Goal: Entertainment & Leisure: Consume media (video, audio)

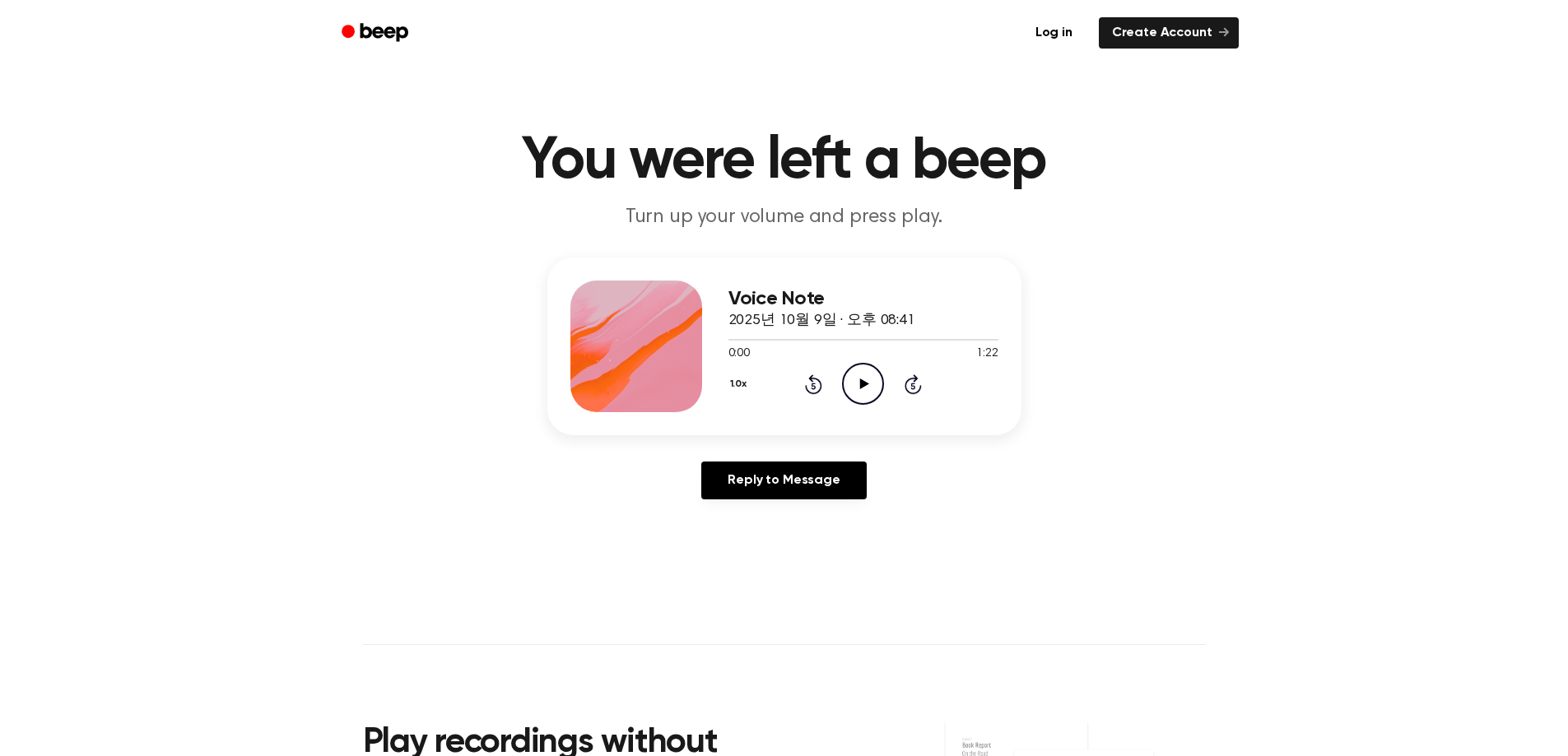
click at [857, 376] on icon "Play Audio" at bounding box center [862, 383] width 42 height 42
drag, startPoint x: 1426, startPoint y: 478, endPoint x: 1381, endPoint y: 451, distance: 52.5
click at [1426, 478] on div "Voice Note 2025년 10월 9일 · 오후 08:41 0:36 1:22 Your browser does not support the …" at bounding box center [783, 385] width 1528 height 255
click at [865, 382] on icon at bounding box center [864, 383] width 9 height 10
click at [953, 341] on div at bounding box center [862, 339] width 270 height 13
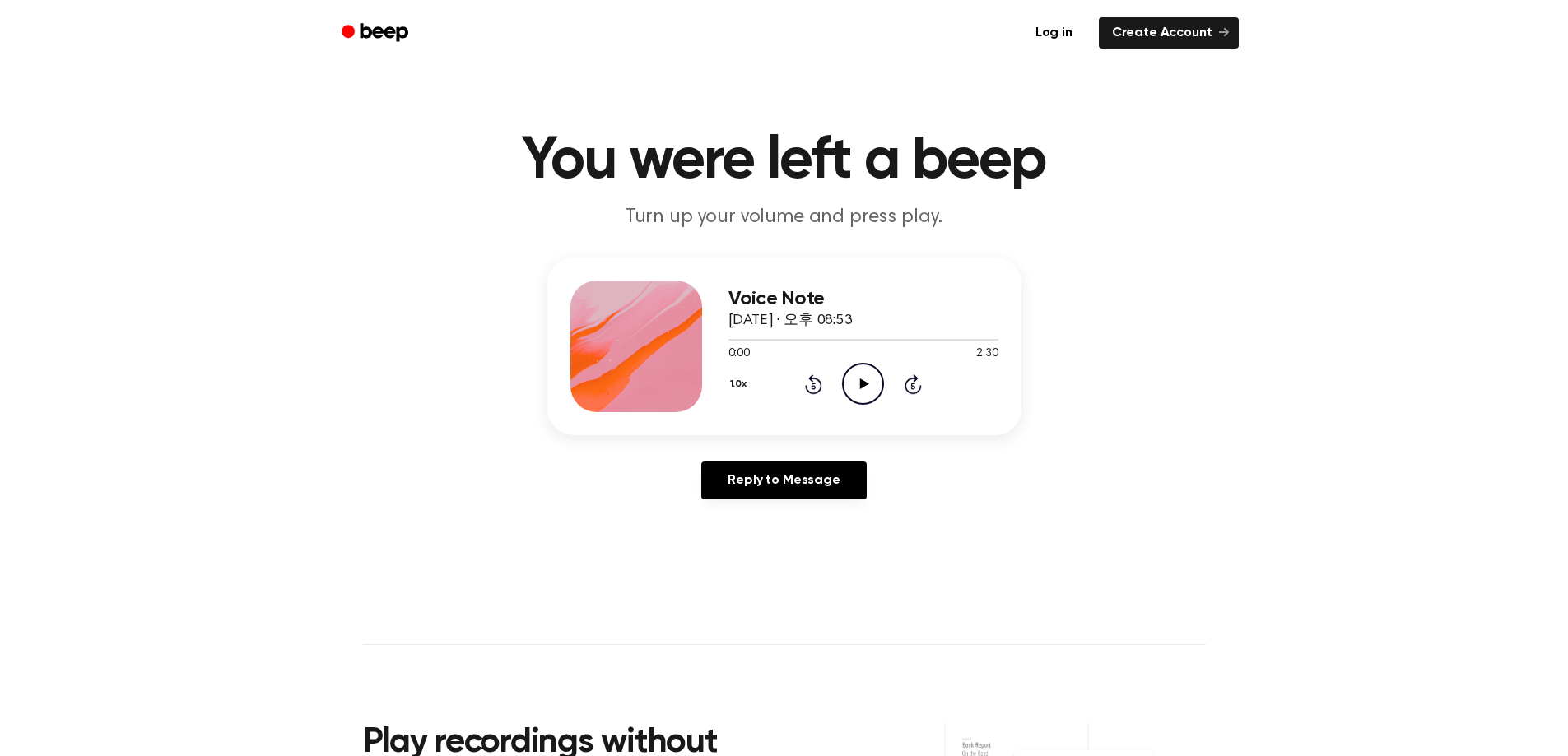
click at [859, 399] on icon "Play Audio" at bounding box center [862, 383] width 42 height 42
click at [977, 340] on div at bounding box center [862, 340] width 270 height 2
drag, startPoint x: 975, startPoint y: 339, endPoint x: 986, endPoint y: 335, distance: 11.7
click at [986, 335] on div at bounding box center [862, 339] width 270 height 13
click at [863, 389] on icon "Play Audio" at bounding box center [862, 383] width 42 height 42
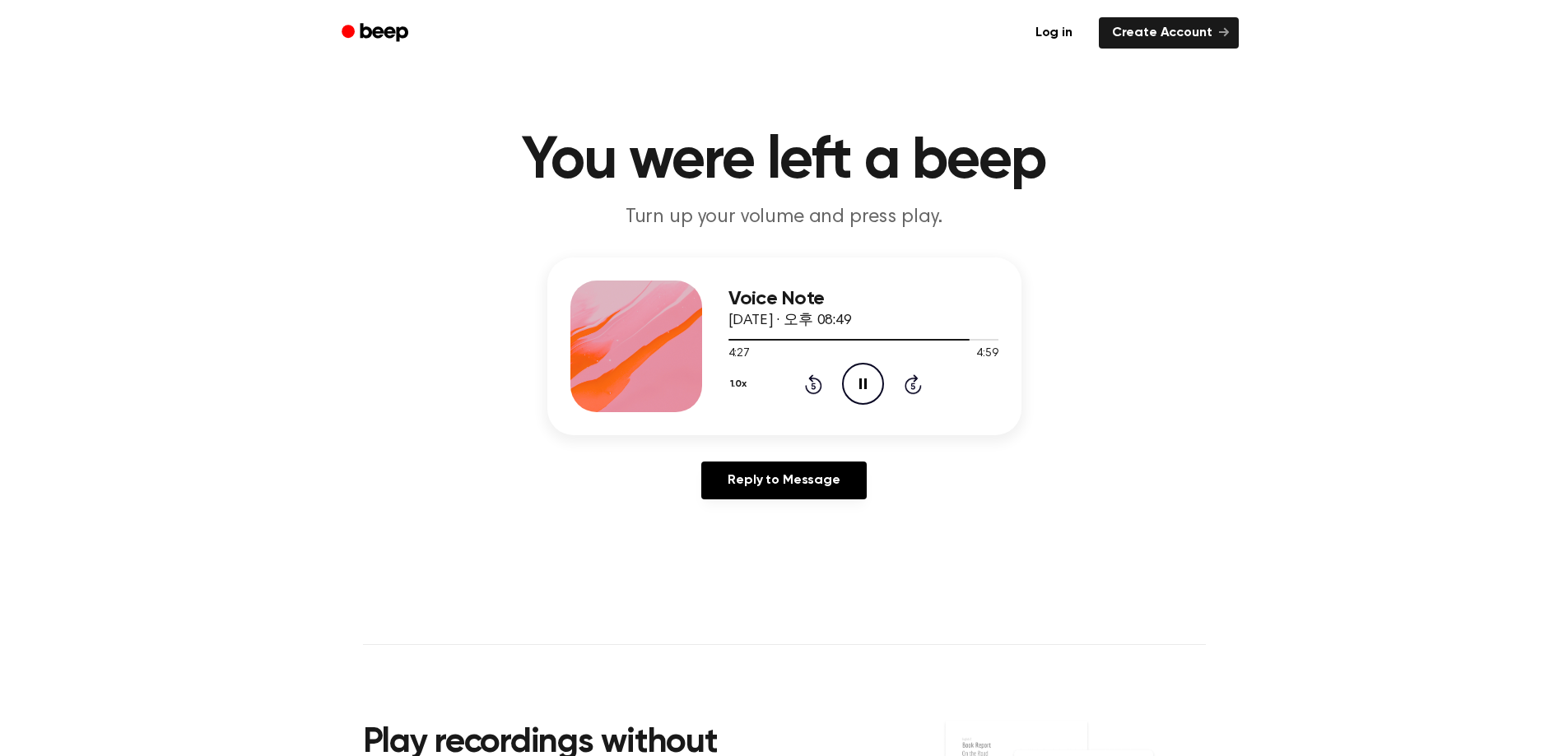
click at [868, 382] on icon "Pause Audio" at bounding box center [862, 383] width 42 height 42
click at [867, 382] on icon "Play Audio" at bounding box center [862, 383] width 42 height 42
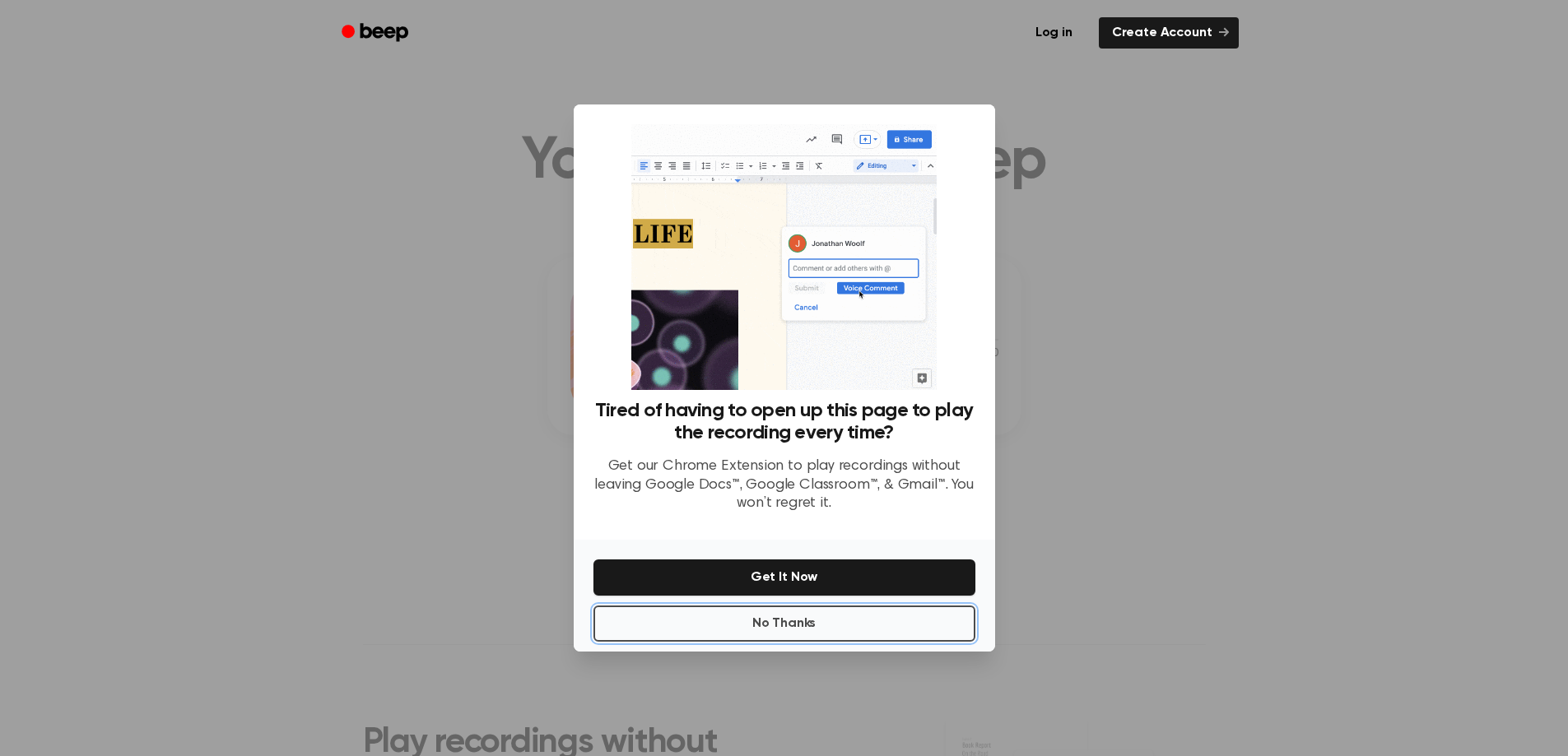
click at [845, 623] on button "No Thanks" at bounding box center [784, 623] width 382 height 36
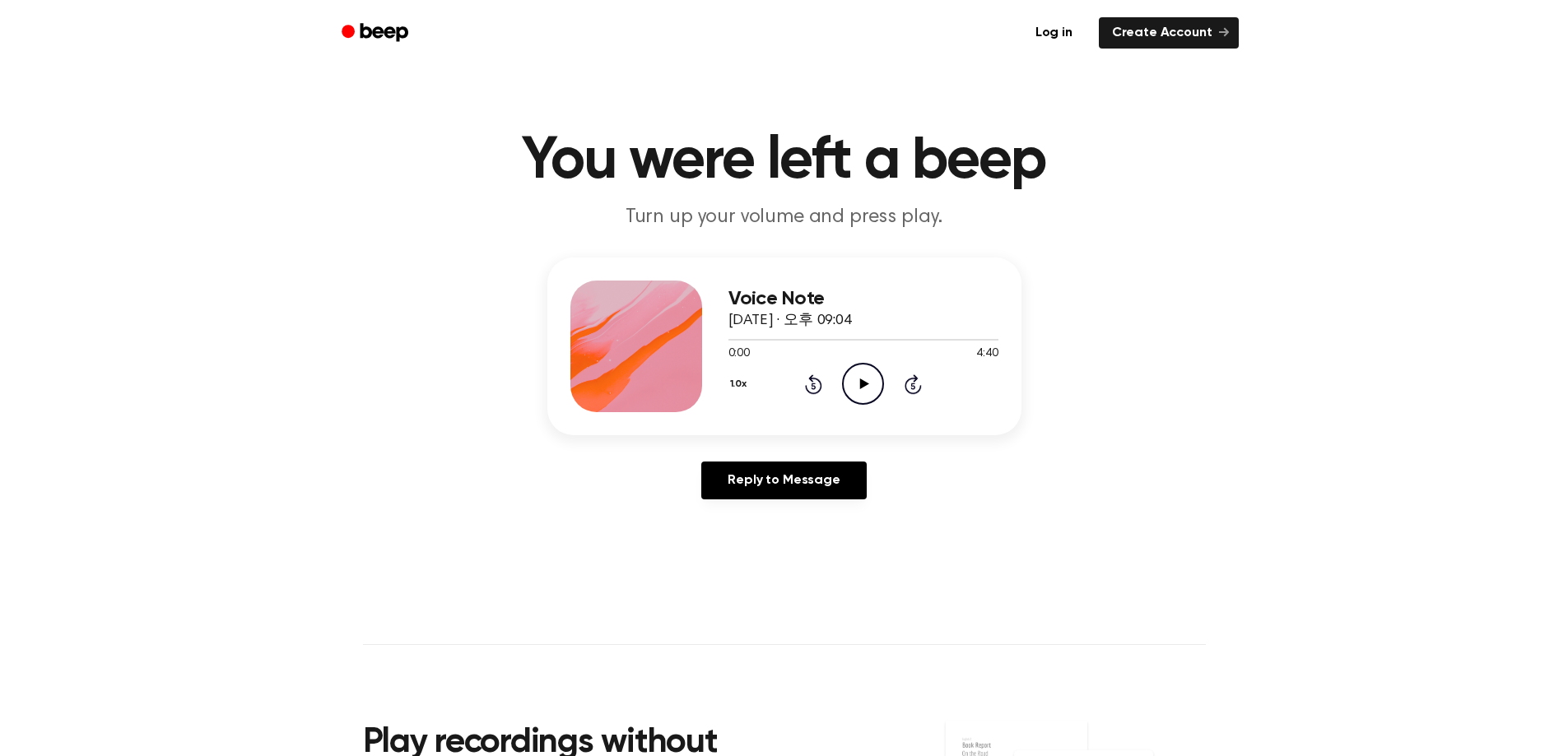
click at [865, 378] on icon "Play Audio" at bounding box center [862, 383] width 42 height 42
click at [867, 380] on icon "Play Audio" at bounding box center [862, 383] width 42 height 42
click at [857, 384] on icon "Play Audio" at bounding box center [862, 383] width 42 height 42
click at [914, 341] on div at bounding box center [862, 339] width 270 height 13
click at [853, 378] on icon "Play Audio" at bounding box center [862, 383] width 42 height 42
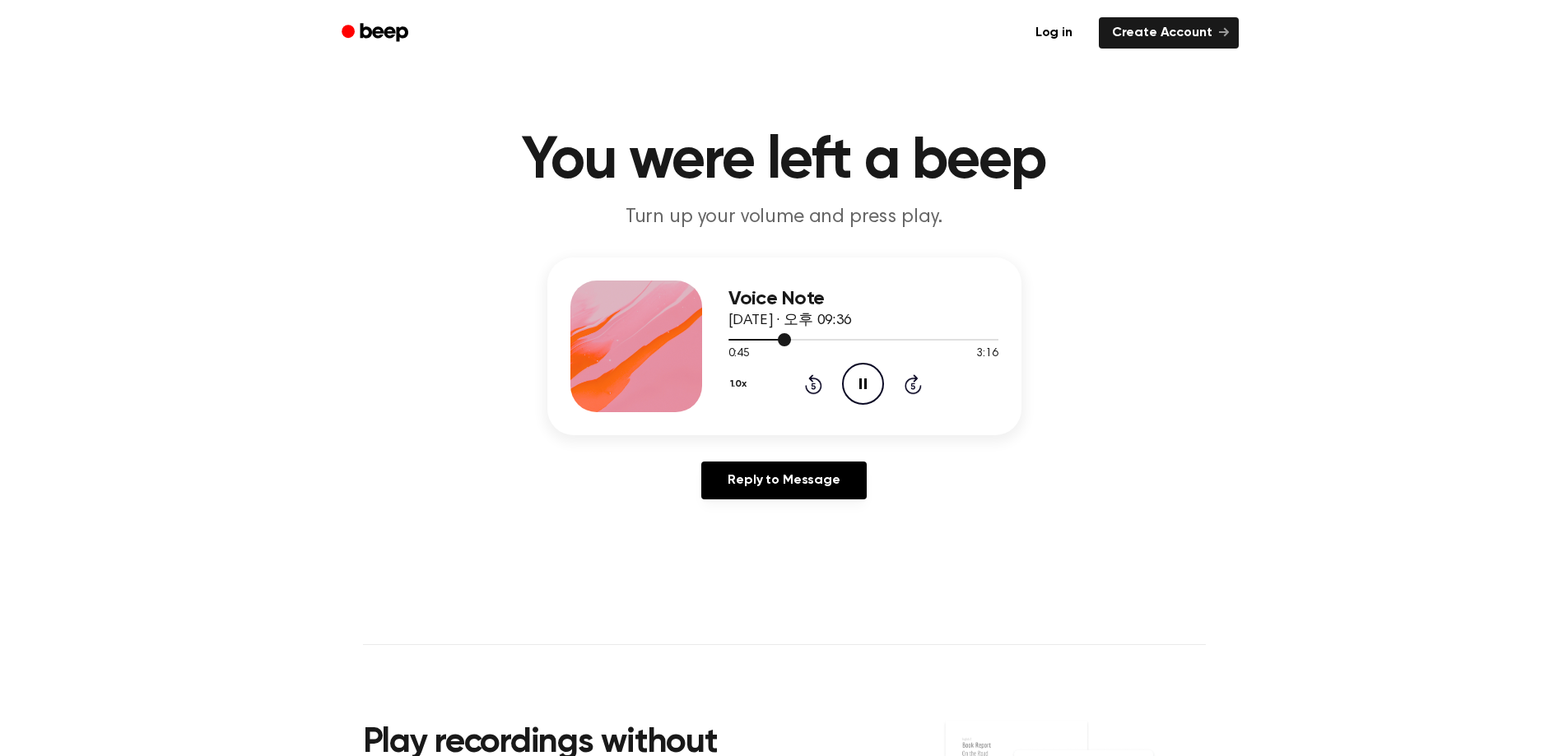
click at [945, 335] on div at bounding box center [862, 339] width 270 height 13
click at [976, 335] on div at bounding box center [862, 339] width 270 height 13
click at [862, 379] on icon "Pause Audio" at bounding box center [862, 383] width 42 height 42
click at [872, 386] on icon "Play Audio" at bounding box center [862, 383] width 42 height 42
click at [807, 336] on div at bounding box center [862, 339] width 270 height 13
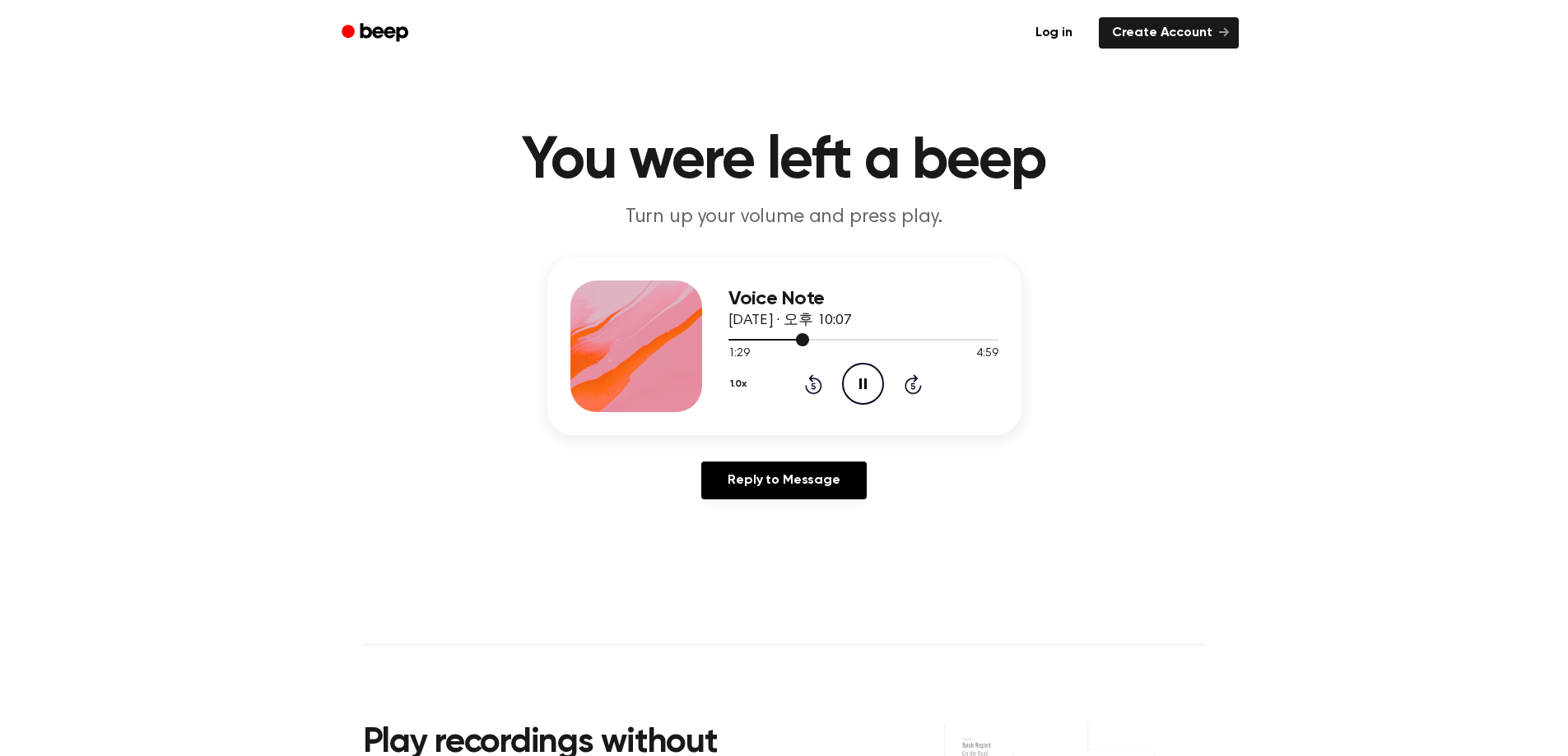
click at [883, 336] on div at bounding box center [862, 339] width 270 height 13
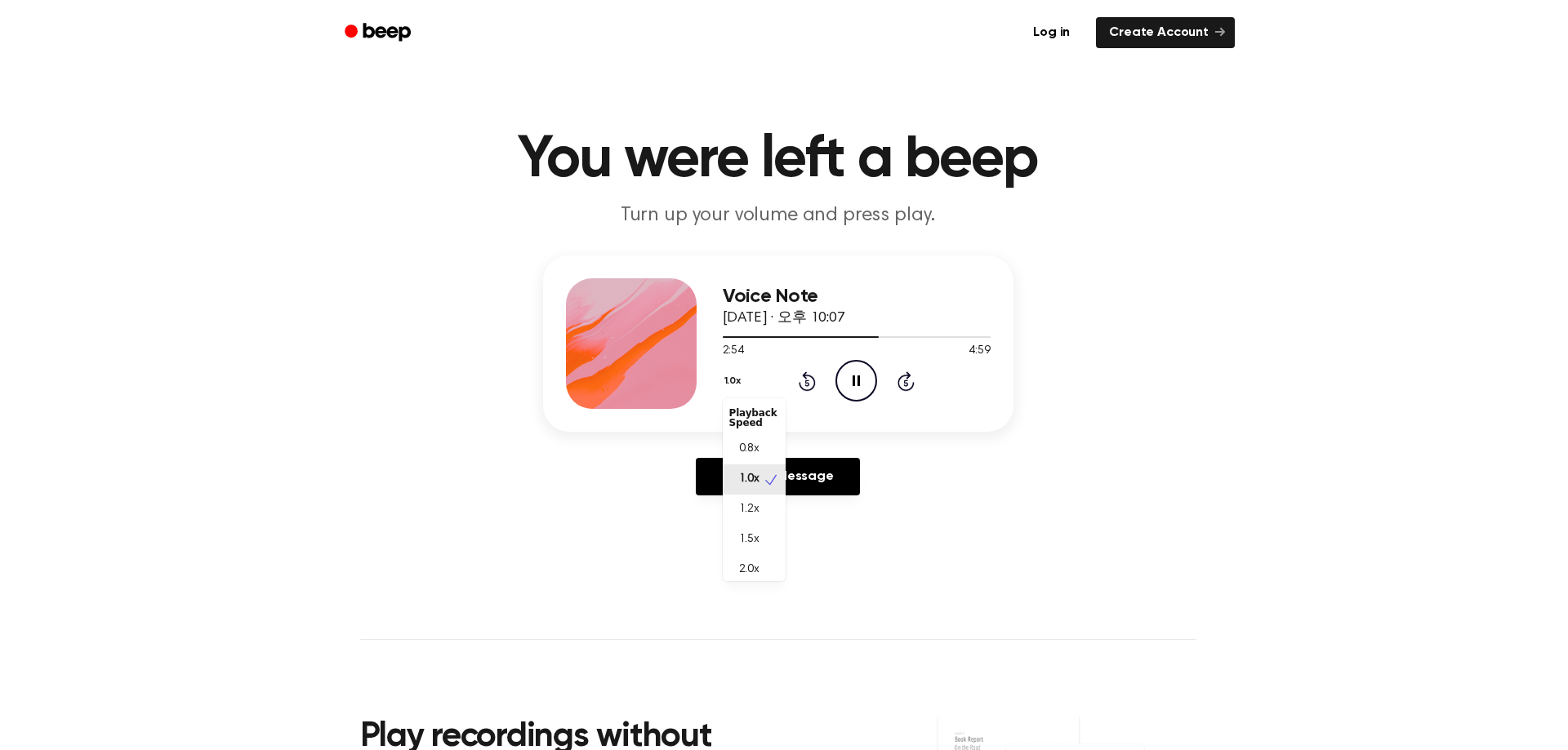
click at [729, 377] on button "1.0x" at bounding box center [734, 381] width 24 height 28
click at [768, 541] on div "1.5x" at bounding box center [754, 540] width 63 height 31
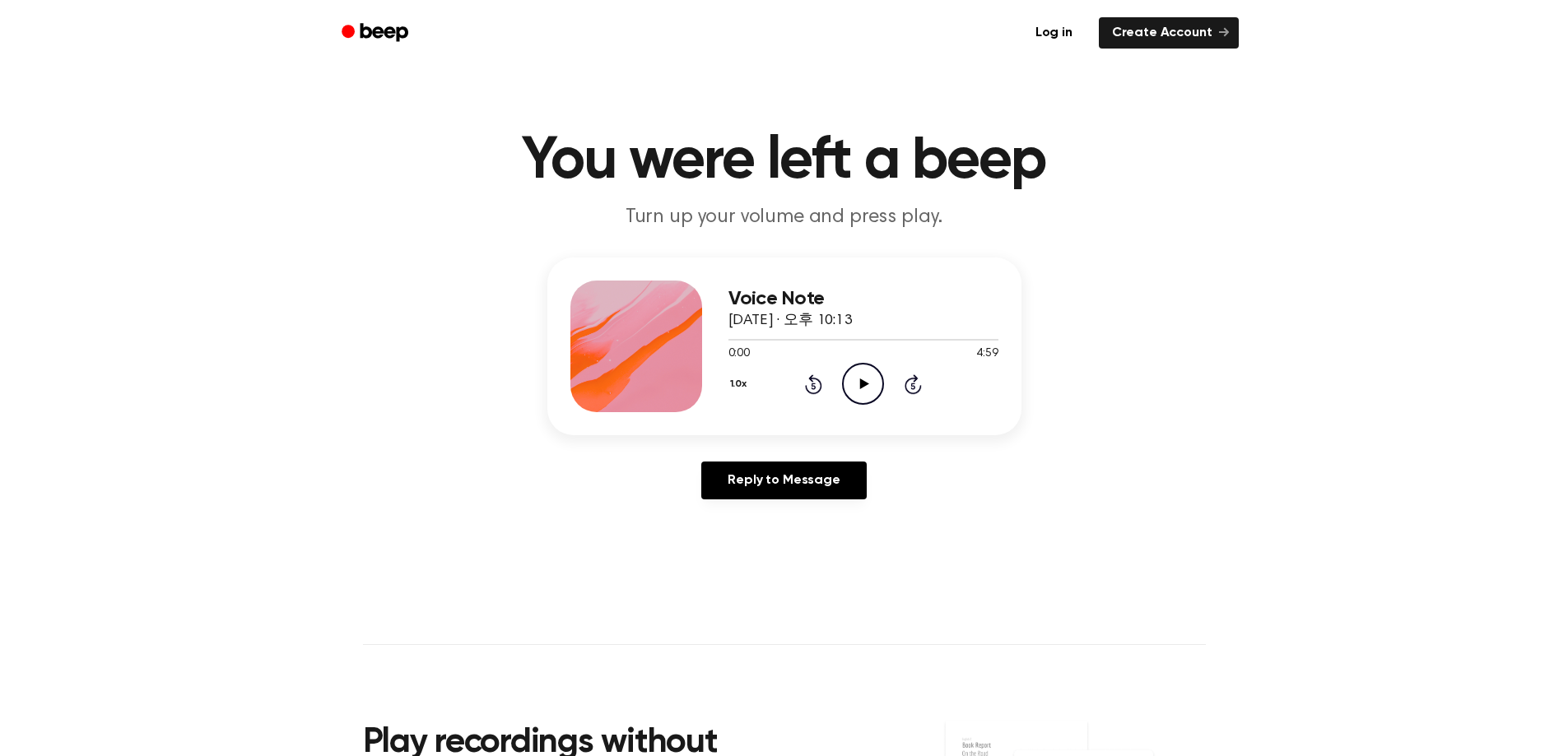
click at [861, 381] on icon at bounding box center [864, 383] width 9 height 10
click at [741, 379] on button "1.0x" at bounding box center [740, 384] width 24 height 28
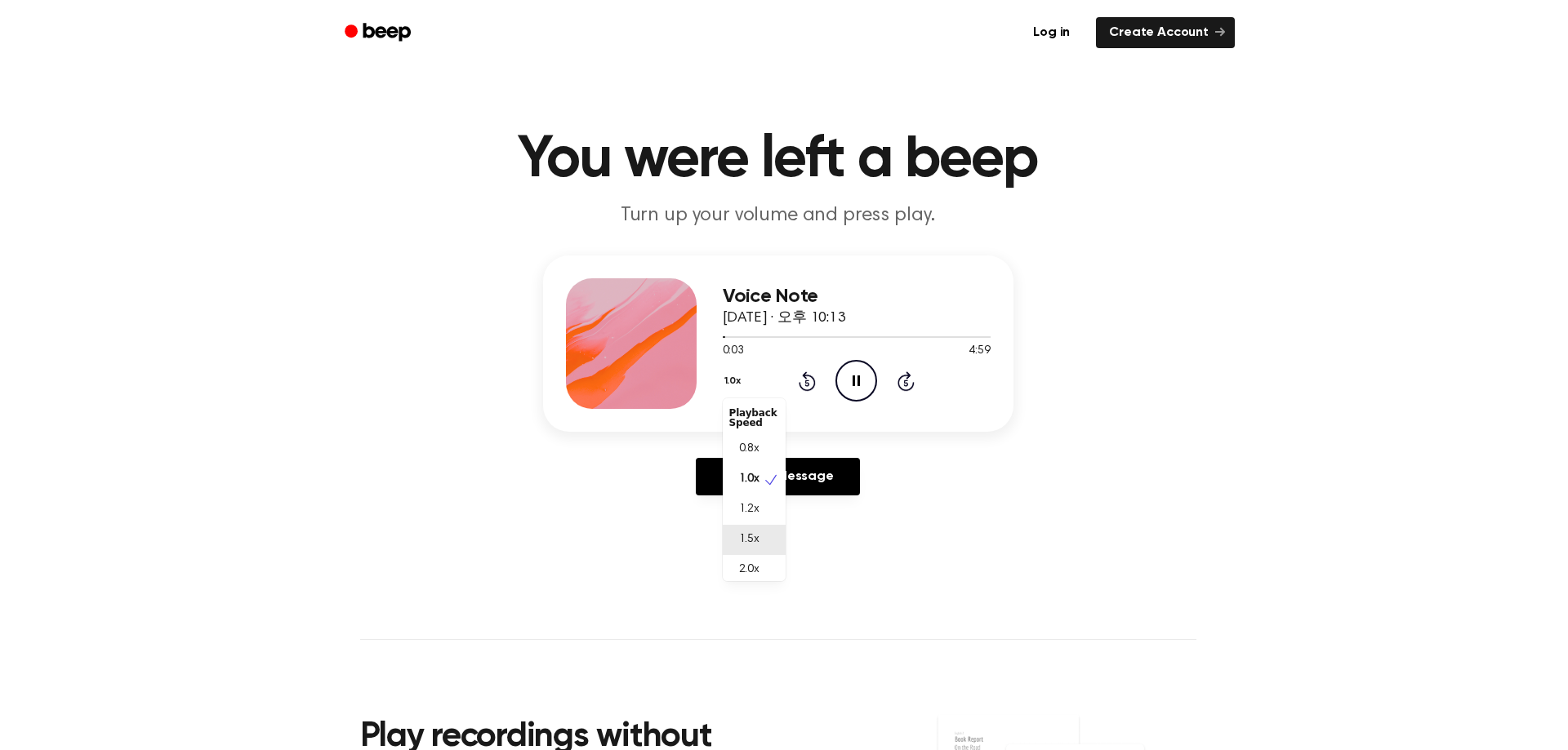
drag, startPoint x: 756, startPoint y: 540, endPoint x: 766, endPoint y: 533, distance: 12.2
click at [756, 543] on span "1.5x" at bounding box center [749, 540] width 20 height 17
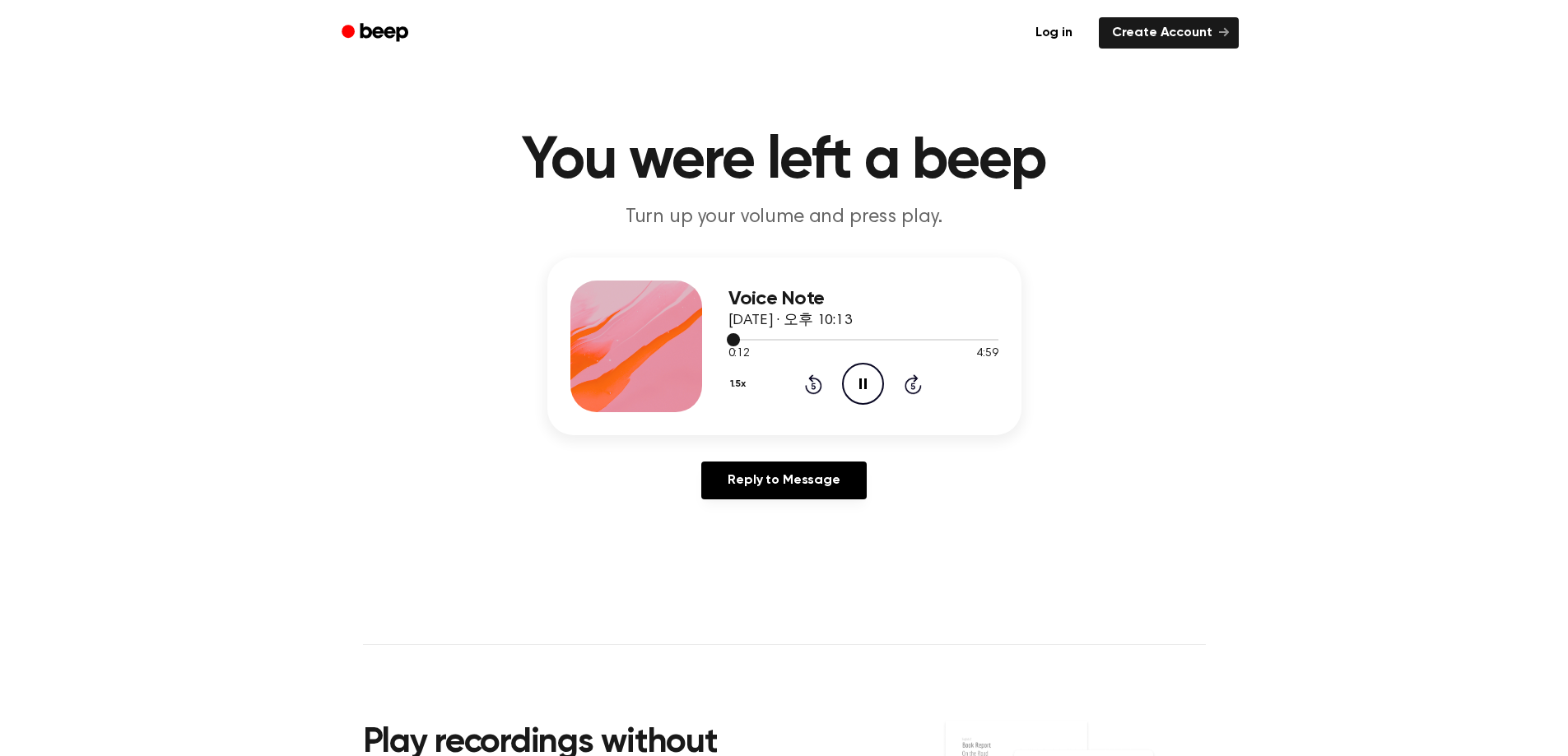
click at [866, 343] on div at bounding box center [862, 339] width 270 height 13
click at [974, 336] on div at bounding box center [862, 339] width 270 height 13
click at [862, 374] on icon "Pause Audio" at bounding box center [862, 383] width 42 height 42
click at [869, 392] on icon "Play Audio" at bounding box center [862, 383] width 42 height 42
click at [866, 375] on icon "Play Audio" at bounding box center [862, 383] width 42 height 42
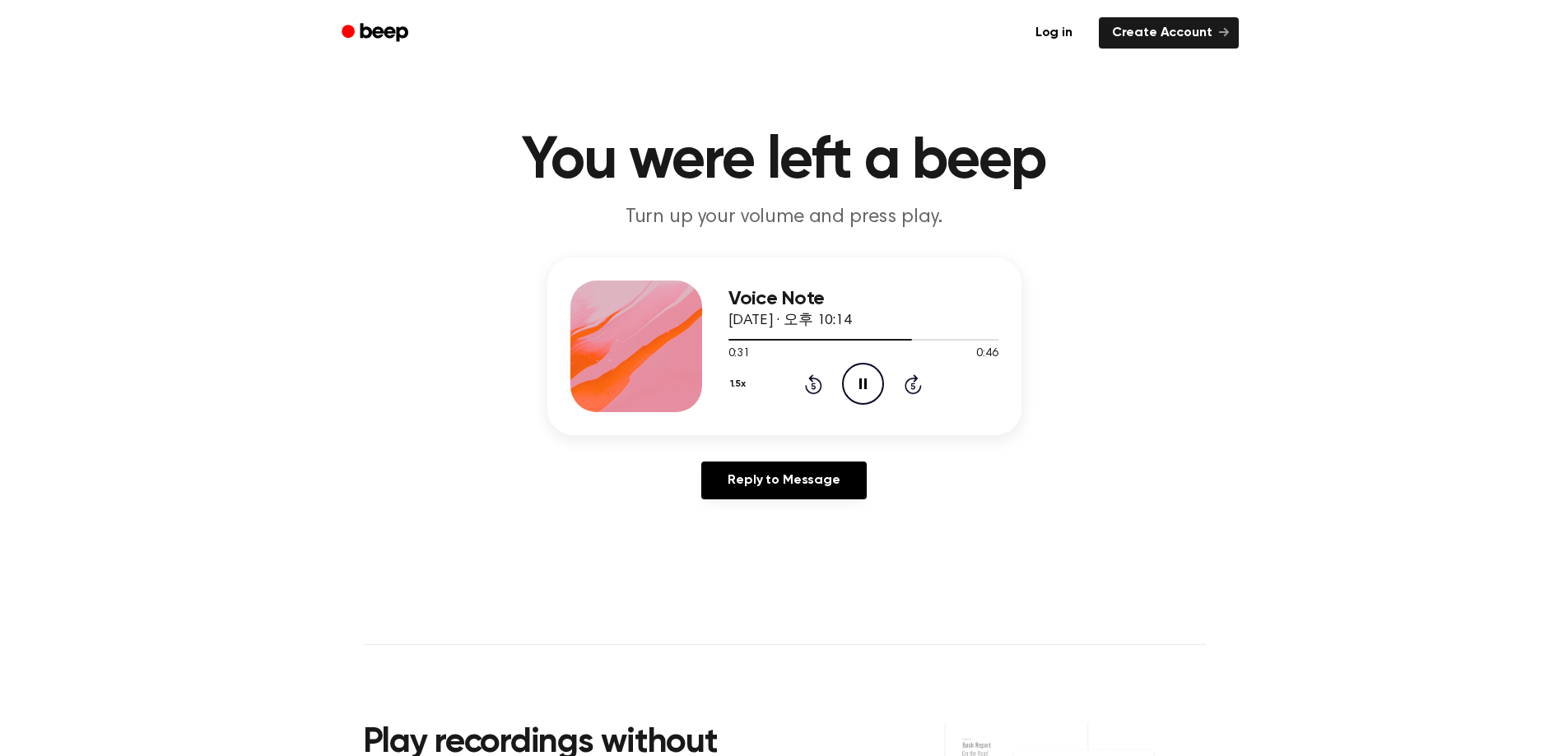
click at [738, 377] on button "1.5x" at bounding box center [740, 384] width 24 height 28
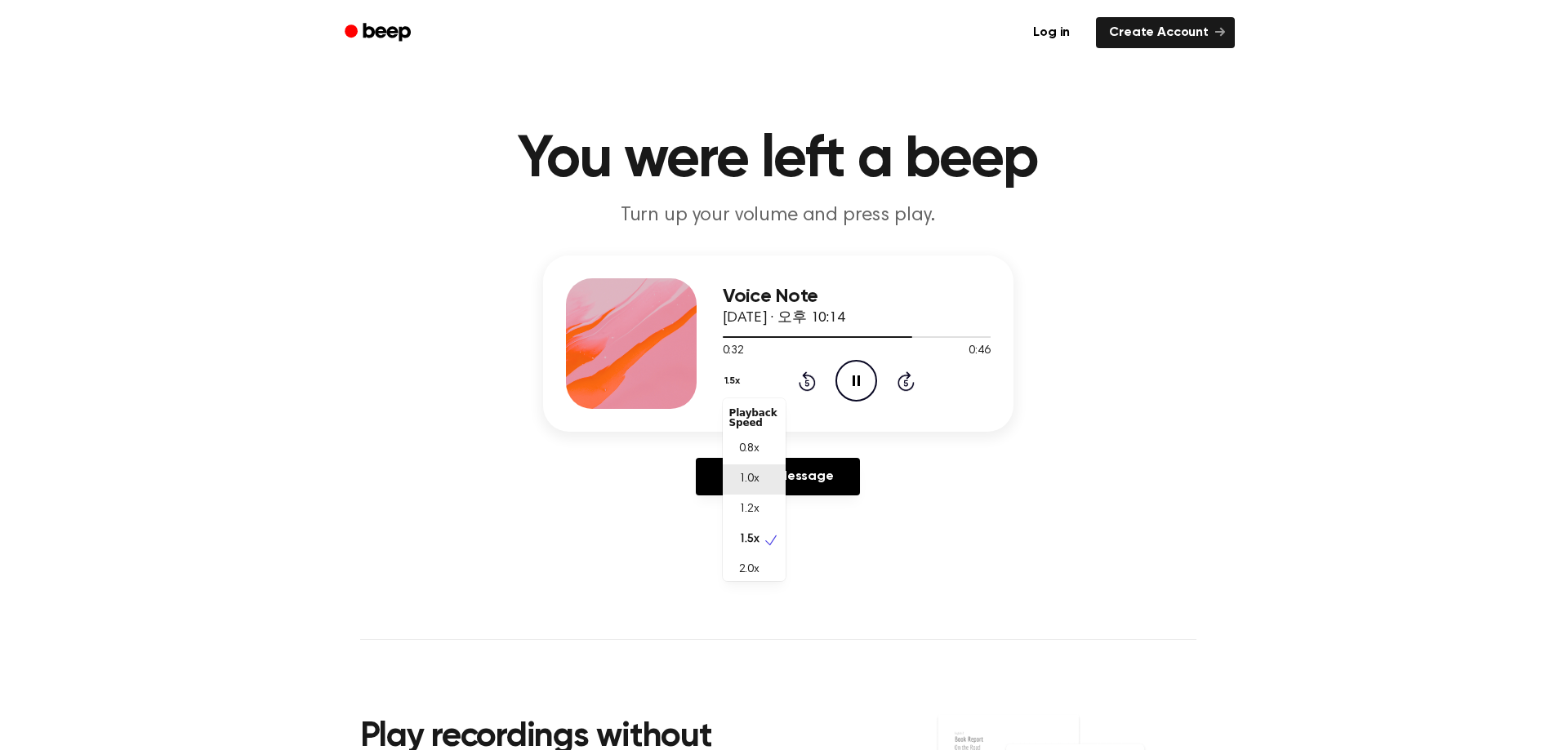
click at [756, 479] on span "1.0x" at bounding box center [749, 479] width 20 height 17
